Goal: Information Seeking & Learning: Learn about a topic

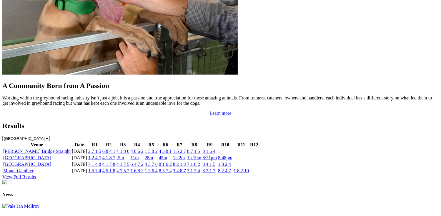
scroll to position [560, 0]
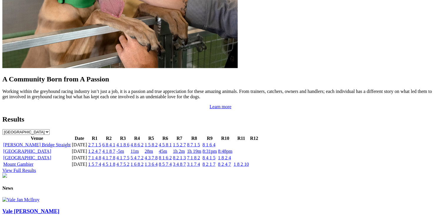
click at [36, 168] on link "View Full Results" at bounding box center [19, 170] width 34 height 5
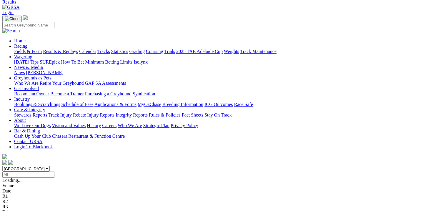
scroll to position [29, 0]
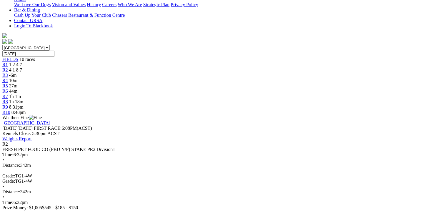
scroll to position [147, 0]
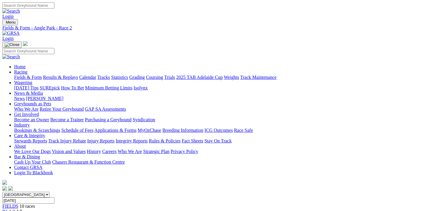
click at [22, 209] on span "1 2 4 7" at bounding box center [15, 211] width 13 height 5
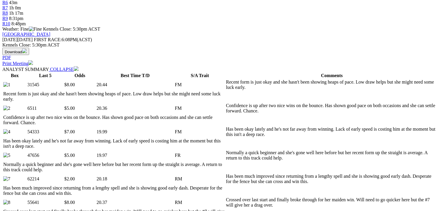
scroll to position [265, 0]
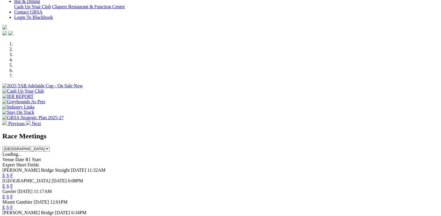
scroll to position [177, 0]
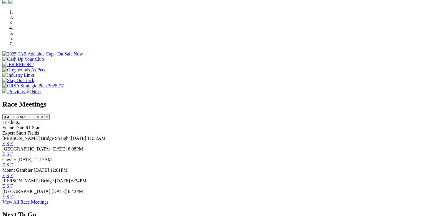
click at [13, 151] on link "F" at bounding box center [11, 153] width 3 height 5
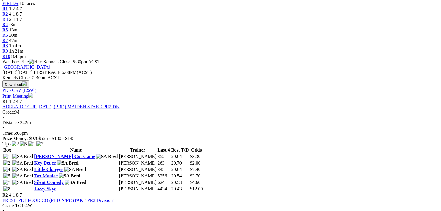
scroll to position [206, 0]
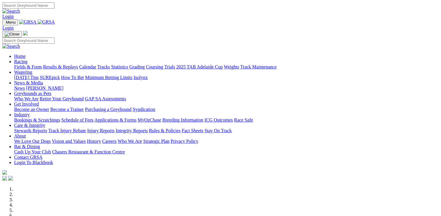
scroll to position [236, 0]
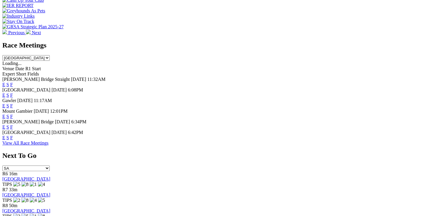
click at [13, 92] on link "F" at bounding box center [11, 94] width 3 height 5
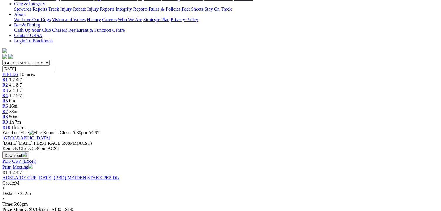
scroll to position [206, 0]
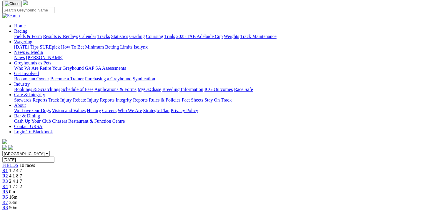
scroll to position [88, 0]
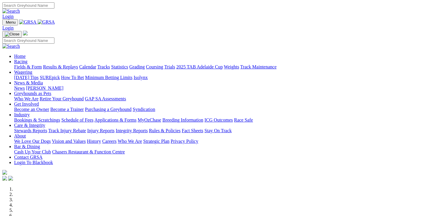
scroll to position [206, 0]
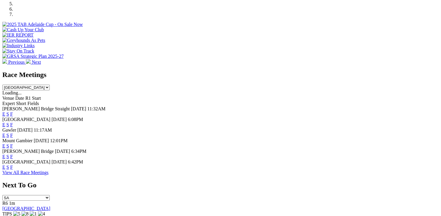
click at [13, 122] on link "F" at bounding box center [11, 124] width 3 height 5
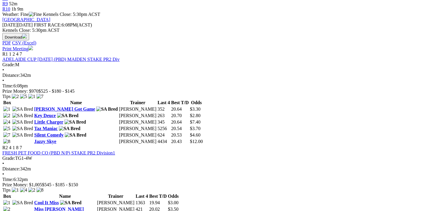
scroll to position [206, 0]
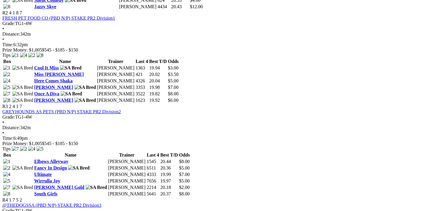
scroll to position [471, 0]
